Goal: Check status: Check status

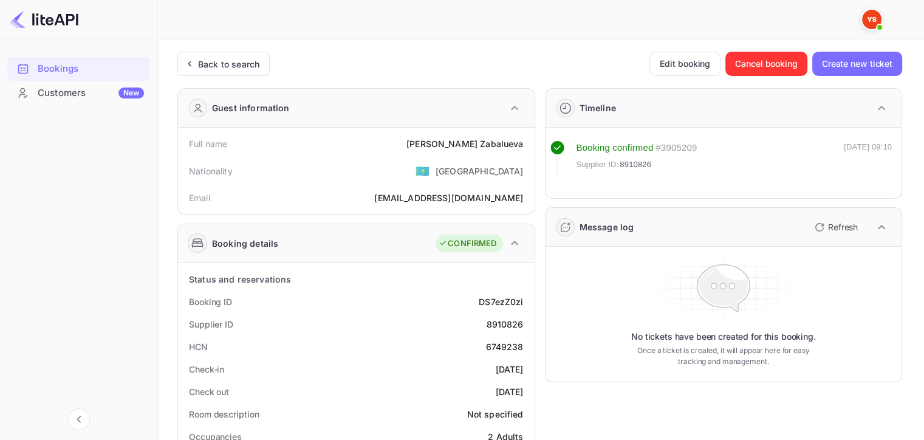
click at [187, 68] on icon at bounding box center [189, 64] width 13 height 12
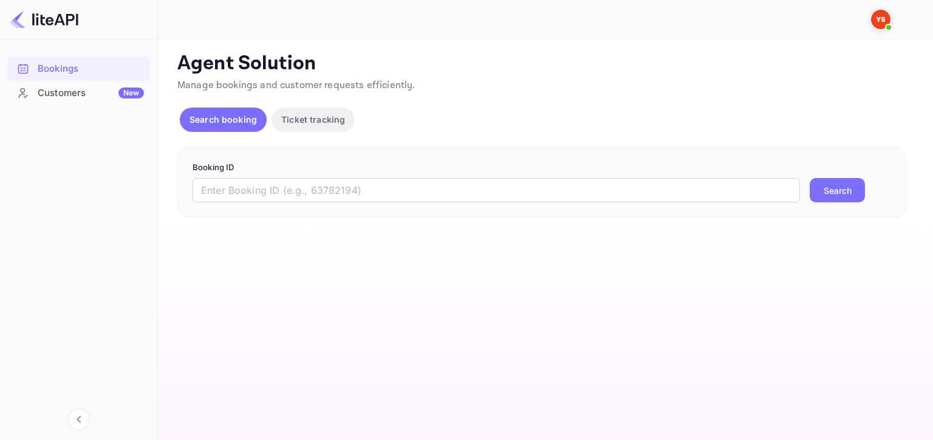
click at [477, 183] on input "text" at bounding box center [495, 190] width 607 height 24
paste input "9282520"
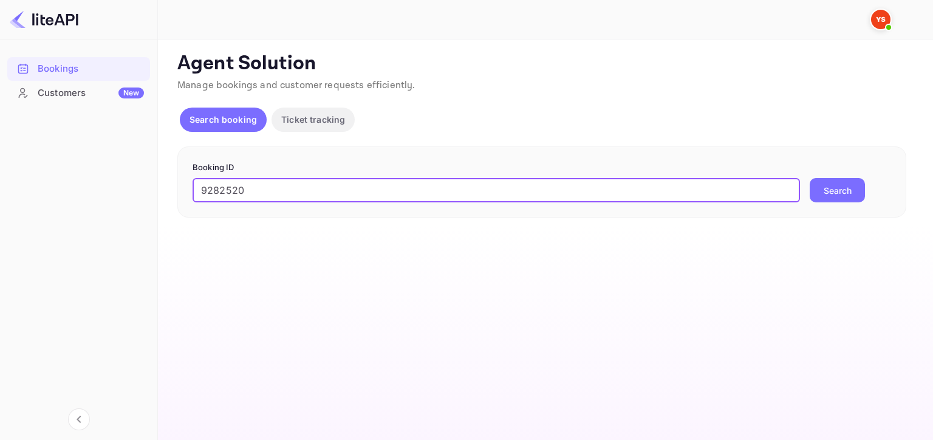
type input "9282520"
click at [823, 182] on button "Search" at bounding box center [836, 190] width 55 height 24
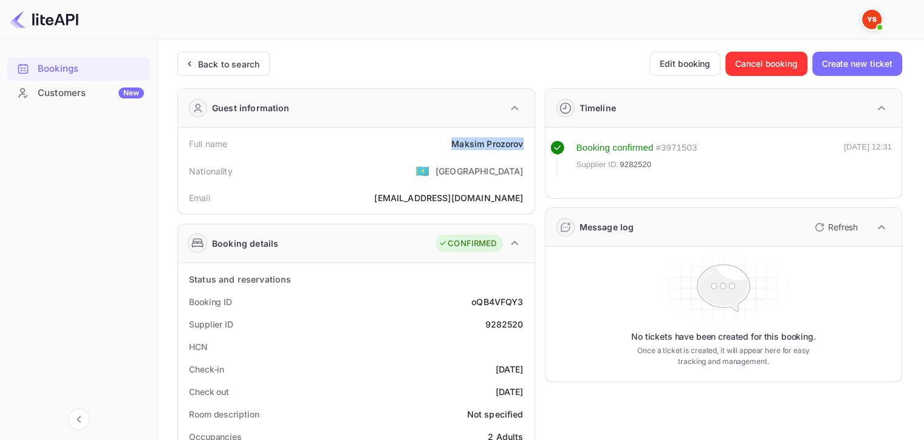
drag, startPoint x: 450, startPoint y: 143, endPoint x: 529, endPoint y: 154, distance: 79.6
click at [529, 154] on div "Full name [PERSON_NAME]" at bounding box center [356, 143] width 347 height 22
copy div "[PERSON_NAME]"
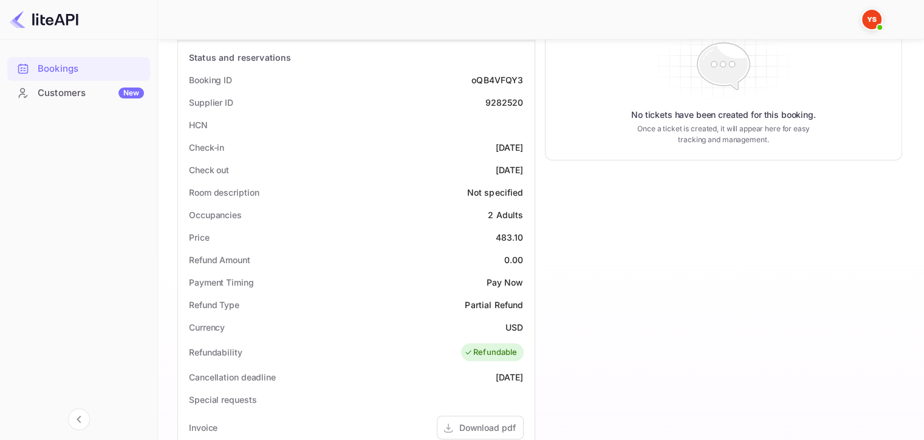
scroll to position [243, 0]
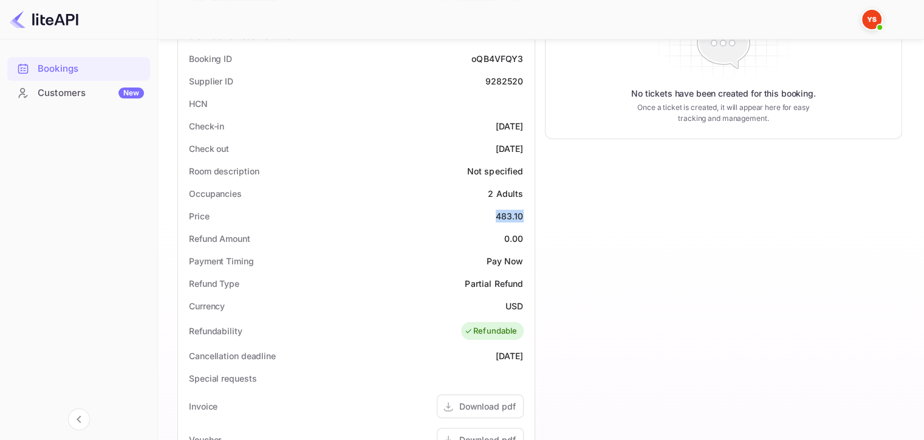
drag, startPoint x: 493, startPoint y: 218, endPoint x: 522, endPoint y: 215, distance: 28.7
click at [522, 215] on div "Price 483.10" at bounding box center [356, 216] width 347 height 22
copy div "483.10"
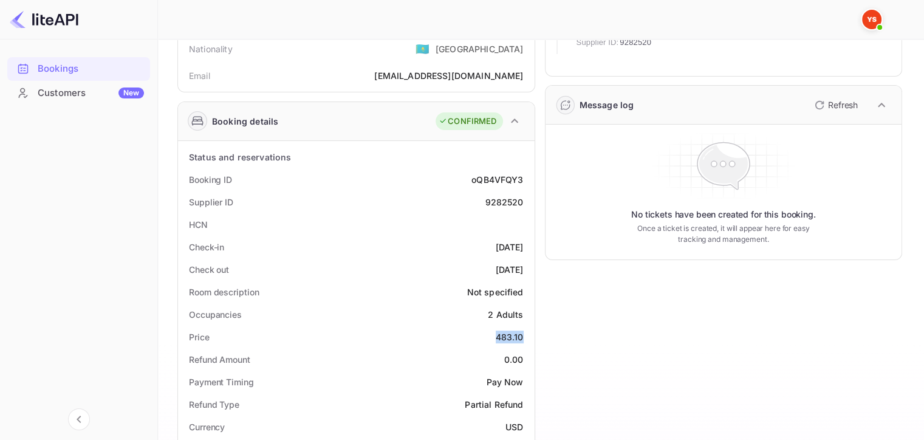
scroll to position [0, 0]
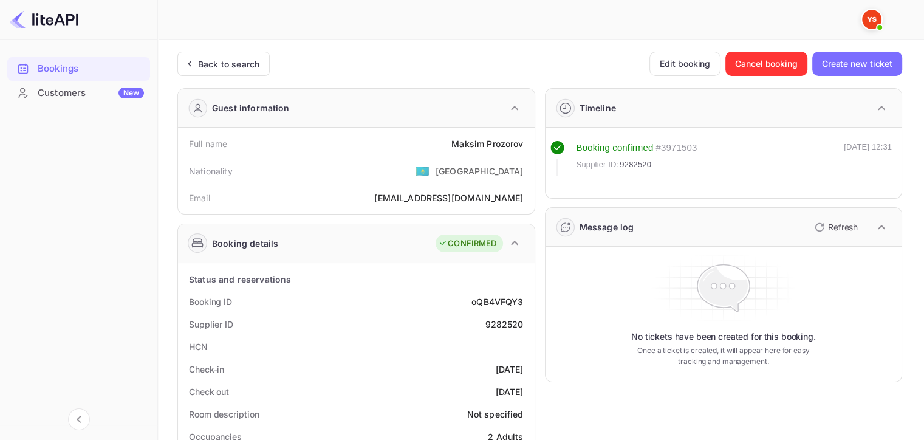
click at [202, 63] on div "Back to search" at bounding box center [228, 64] width 61 height 13
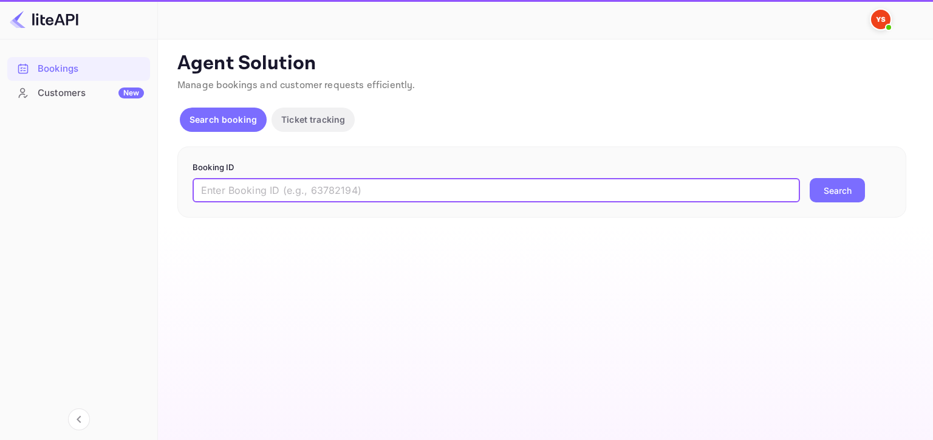
click at [336, 189] on input "text" at bounding box center [495, 190] width 607 height 24
paste input "9049241"
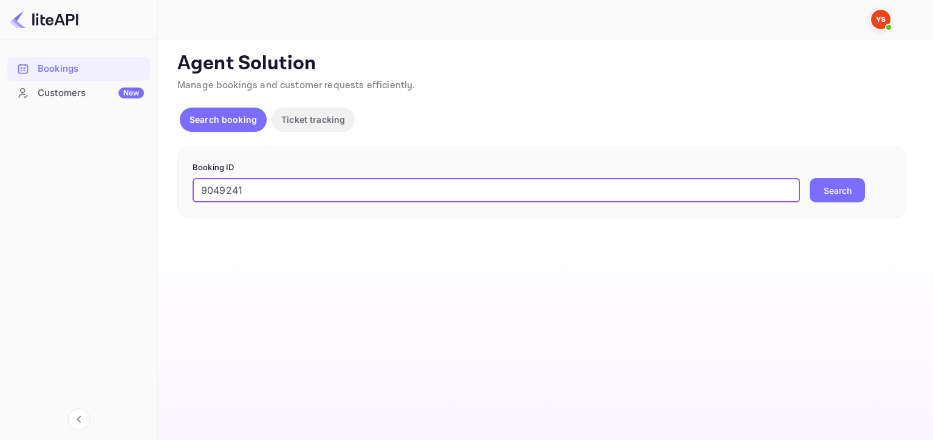
type input "9049241"
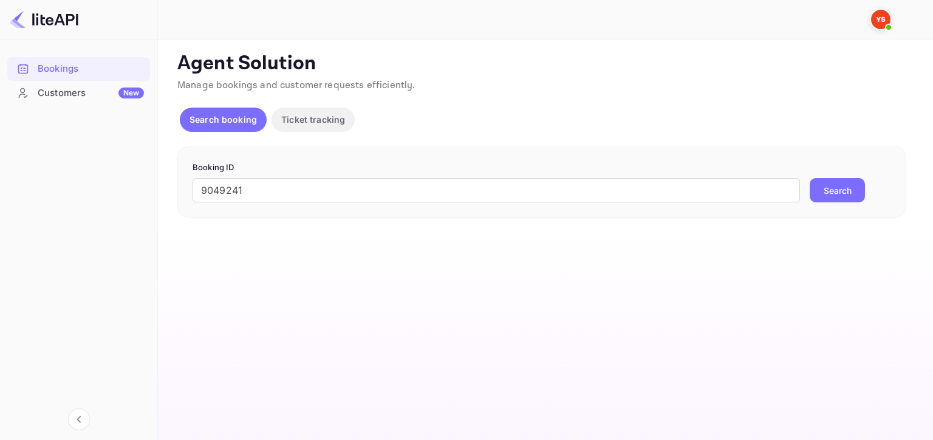
click at [832, 180] on button "Search" at bounding box center [836, 190] width 55 height 24
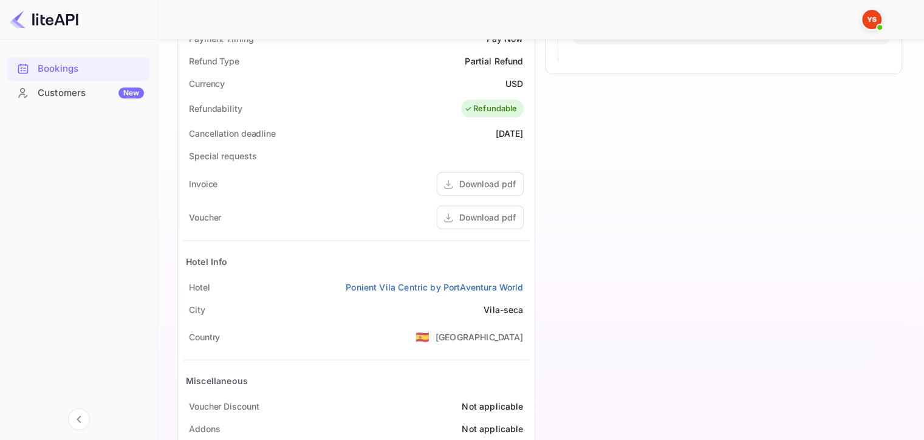
scroll to position [486, 0]
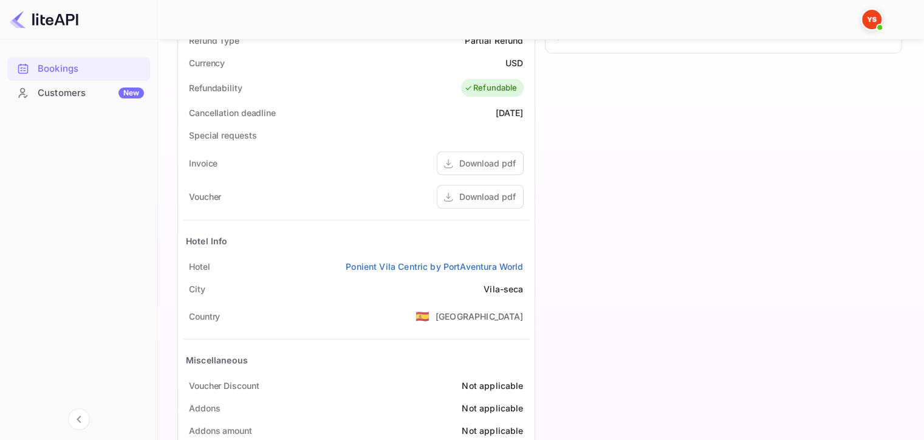
click at [480, 192] on div "Download pdf" at bounding box center [487, 196] width 56 height 13
